Goal: Task Accomplishment & Management: Use online tool/utility

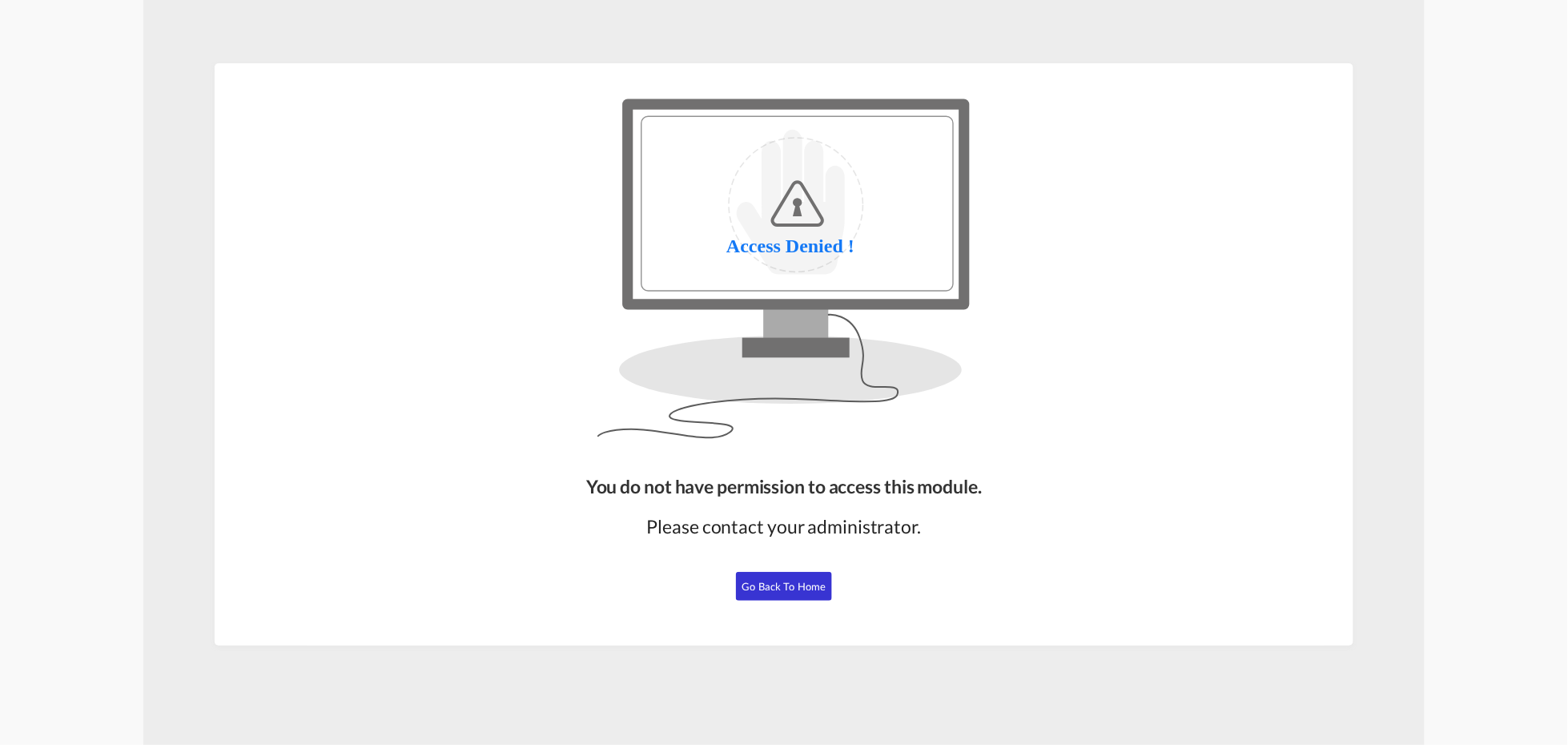
drag, startPoint x: 774, startPoint y: 593, endPoint x: 285, endPoint y: 288, distance: 576.3
click at [774, 591] on button "Go Back to Home" at bounding box center [784, 587] width 96 height 29
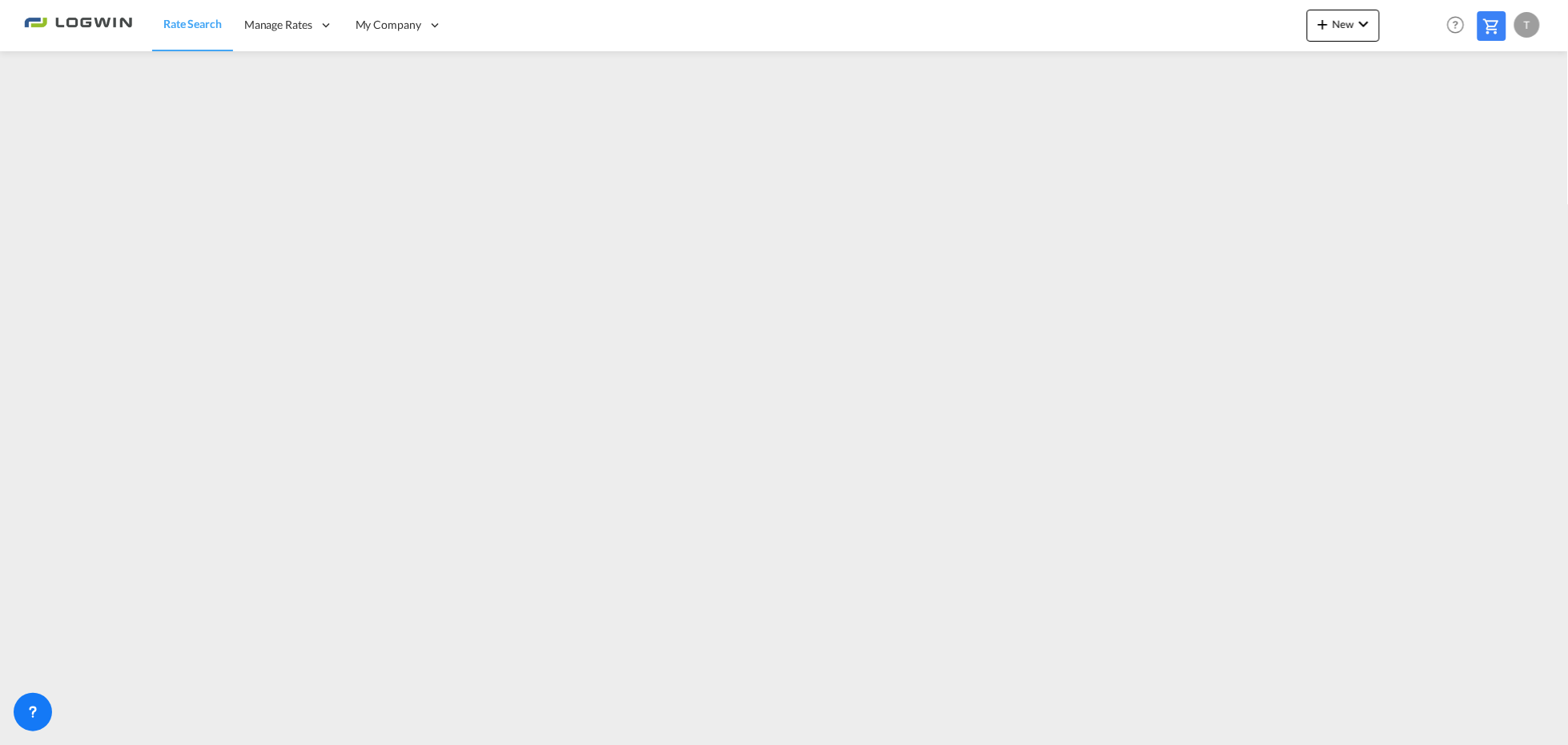
click at [191, 22] on span "Rate Search" at bounding box center [192, 23] width 58 height 13
click at [1343, 33] on button "New" at bounding box center [1343, 26] width 73 height 32
click at [1416, 126] on span "Ratesheet" at bounding box center [1411, 120] width 18 height 32
click at [184, 28] on span "Rate Search" at bounding box center [192, 24] width 57 height 13
